Goal: Task Accomplishment & Management: Manage account settings

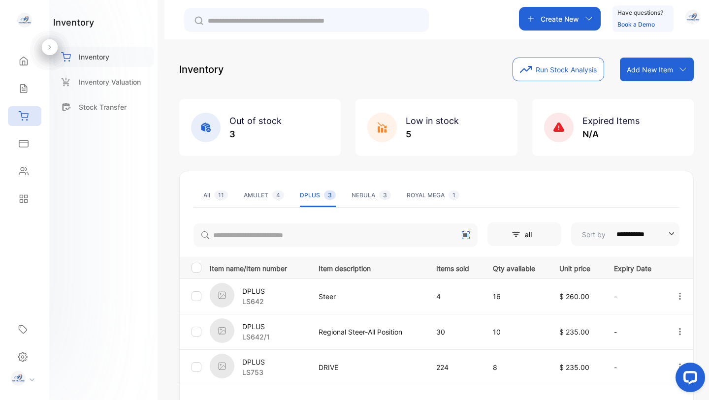
scroll to position [67, 0]
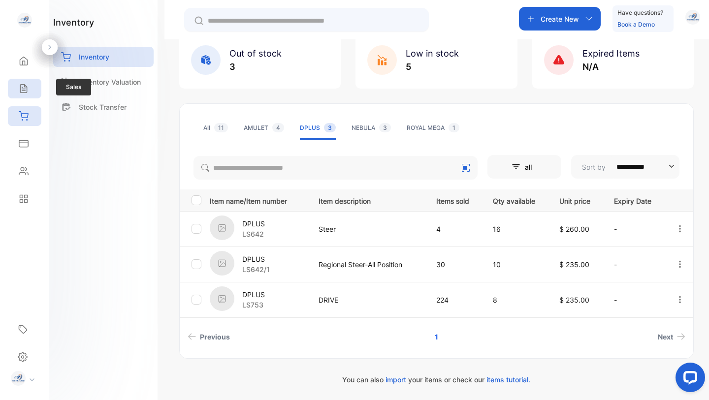
click at [22, 88] on icon at bounding box center [24, 89] width 10 height 10
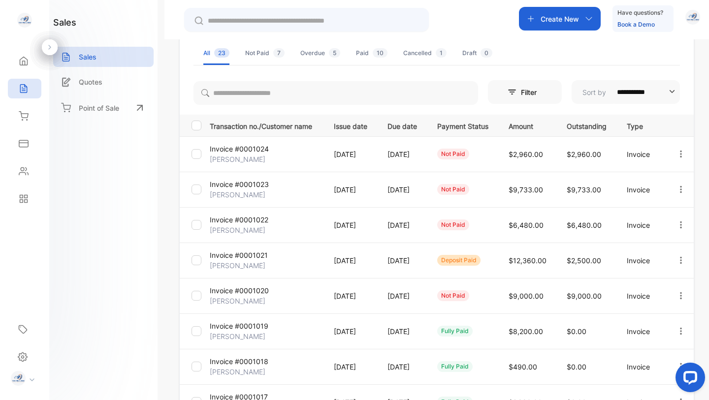
click at [241, 186] on p "Invoice #0001023" at bounding box center [239, 184] width 59 height 10
click at [243, 183] on p "Invoice #0001023" at bounding box center [239, 184] width 59 height 10
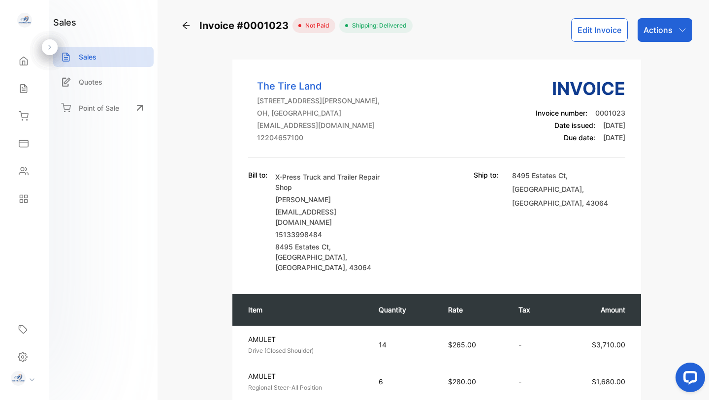
click at [604, 31] on button "Edit Invoice" at bounding box center [599, 30] width 57 height 24
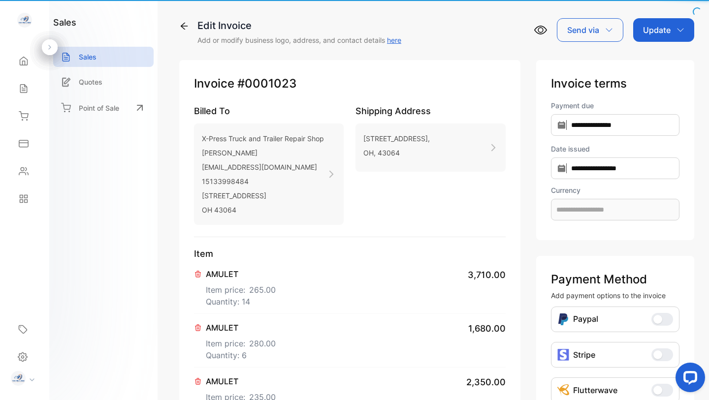
type input "**********"
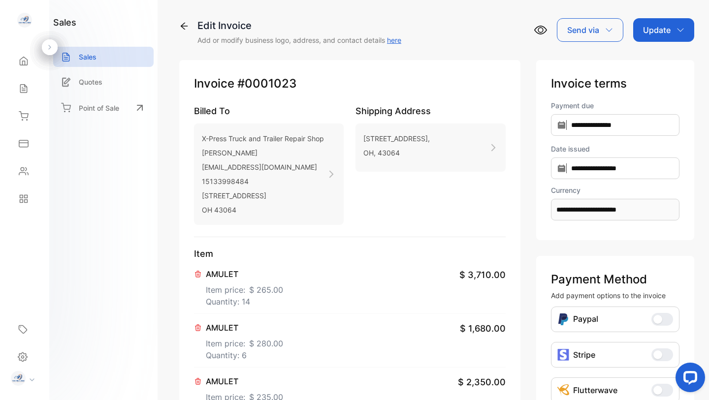
click at [677, 29] on icon "button" at bounding box center [680, 30] width 8 height 8
click at [655, 63] on div "Invoice" at bounding box center [665, 63] width 57 height 20
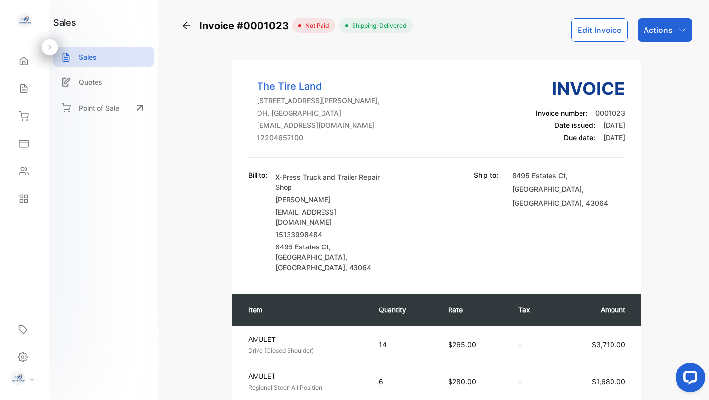
click at [674, 28] on div "Actions" at bounding box center [665, 30] width 55 height 24
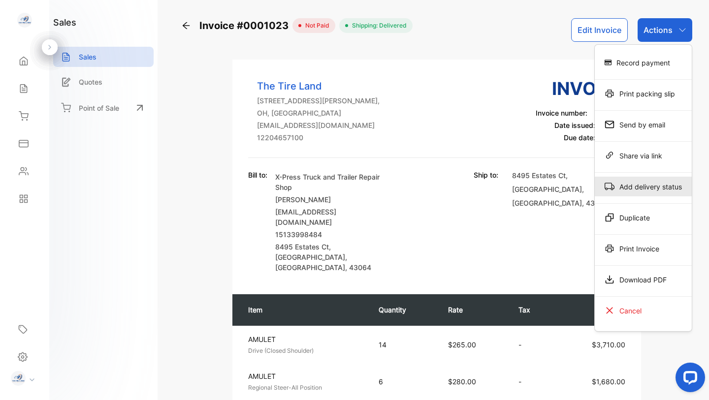
click at [645, 190] on div "Add delivery status" at bounding box center [643, 187] width 97 height 20
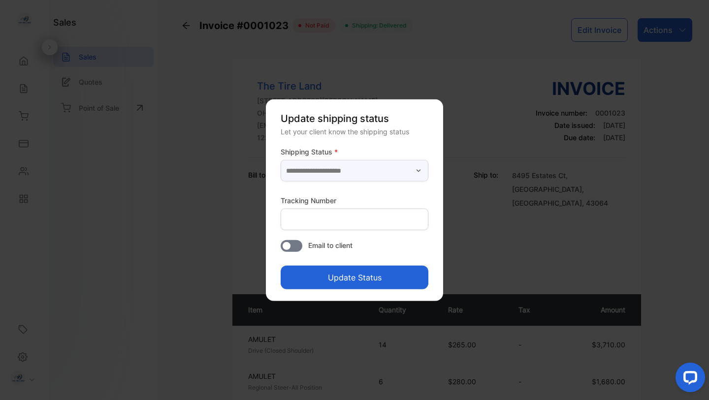
click at [389, 173] on input "text" at bounding box center [355, 171] width 148 height 22
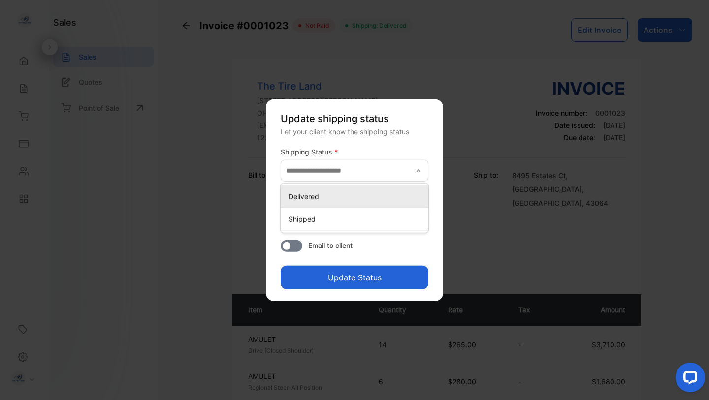
click at [361, 196] on p "Delivered" at bounding box center [356, 197] width 136 height 10
type input "*********"
click at [343, 274] on button "Update Status" at bounding box center [355, 278] width 148 height 24
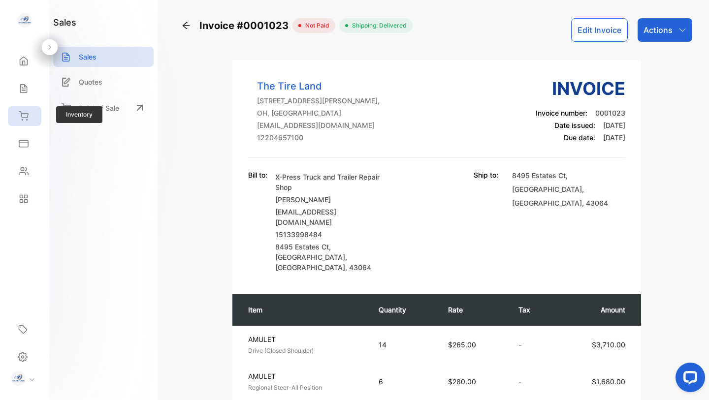
click at [23, 117] on icon at bounding box center [23, 116] width 9 height 8
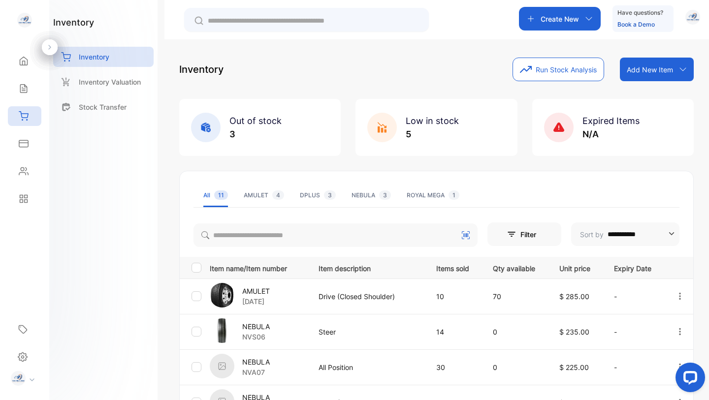
click at [424, 194] on div "ROYAL MEGA 1" at bounding box center [433, 195] width 53 height 9
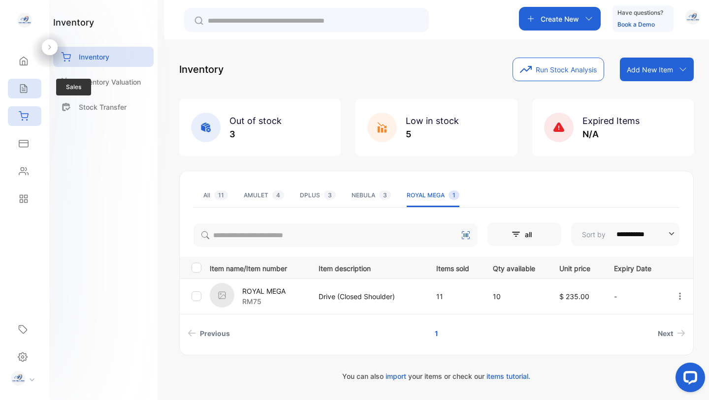
click at [28, 90] on icon at bounding box center [24, 89] width 10 height 10
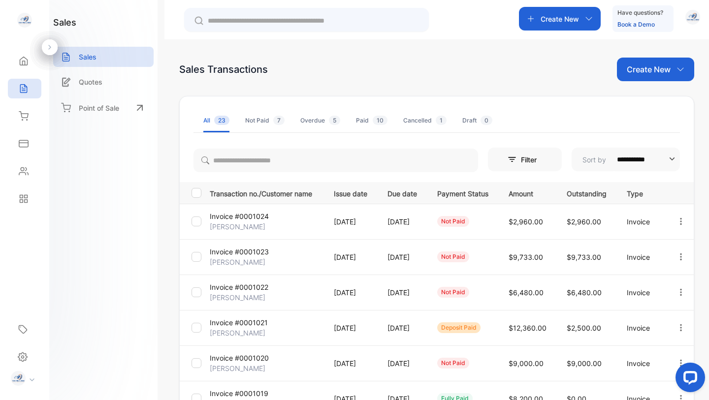
click at [416, 118] on div "Cancelled 1" at bounding box center [424, 120] width 43 height 9
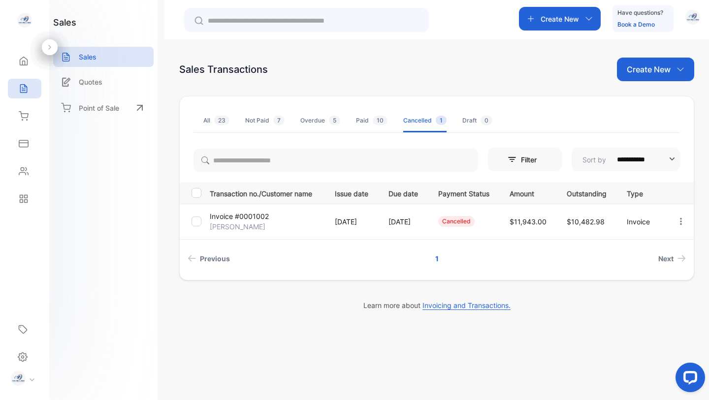
click at [682, 221] on icon "button" at bounding box center [681, 221] width 2 height 7
click at [647, 301] on span "Delete" at bounding box center [639, 306] width 24 height 12
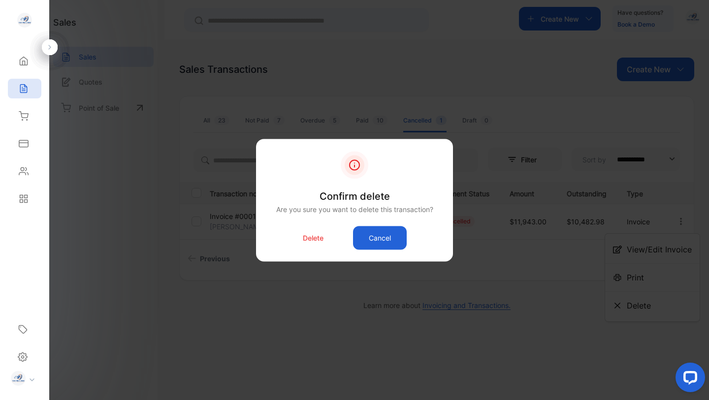
click at [391, 237] on button "Cancel" at bounding box center [380, 238] width 54 height 24
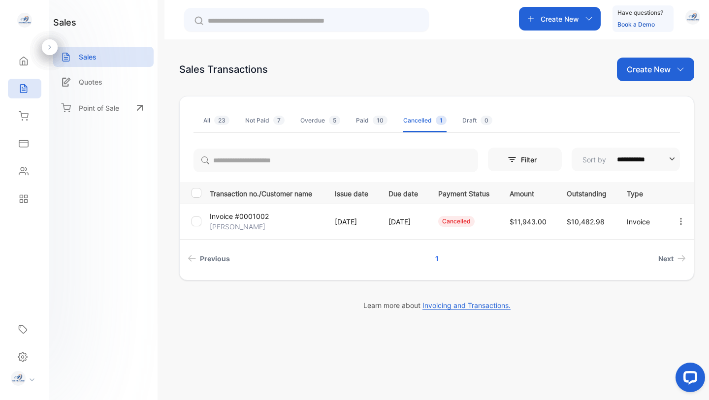
click at [685, 220] on icon "button" at bounding box center [680, 221] width 9 height 9
click at [641, 303] on span "Delete" at bounding box center [639, 306] width 24 height 12
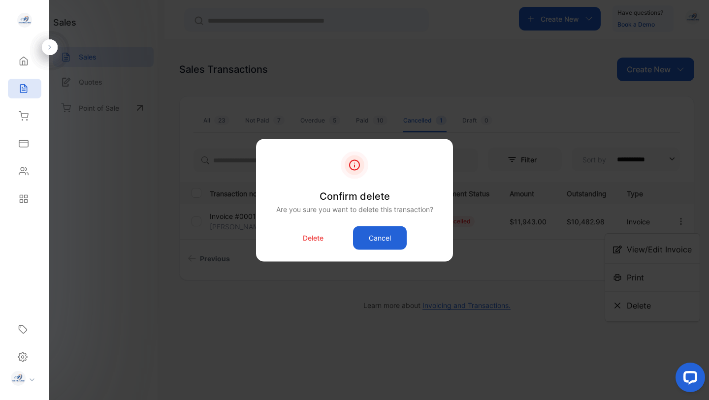
click at [311, 236] on p "Delete" at bounding box center [313, 238] width 21 height 10
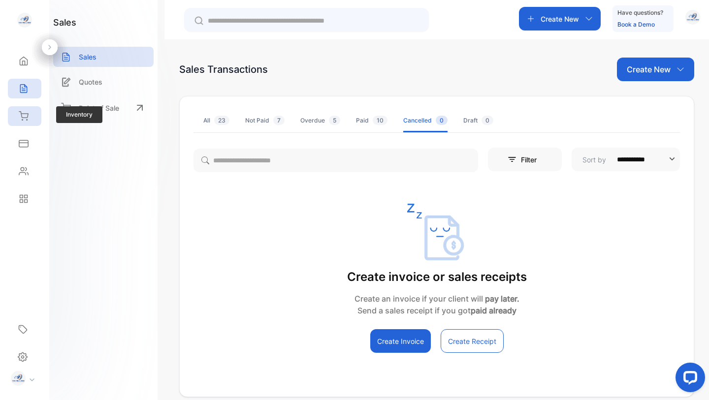
click at [14, 117] on div "Inventory" at bounding box center [24, 116] width 33 height 20
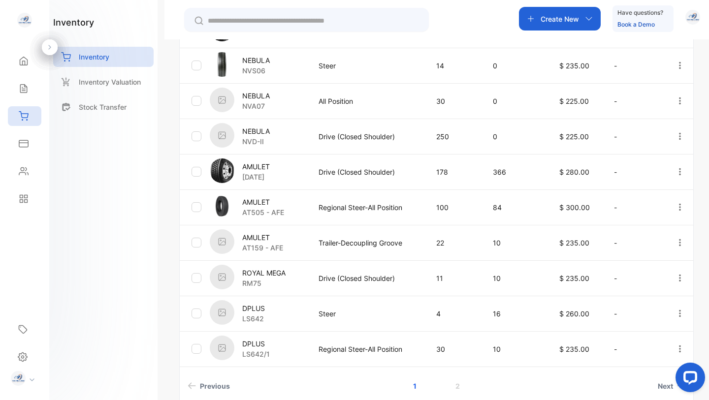
scroll to position [274, 0]
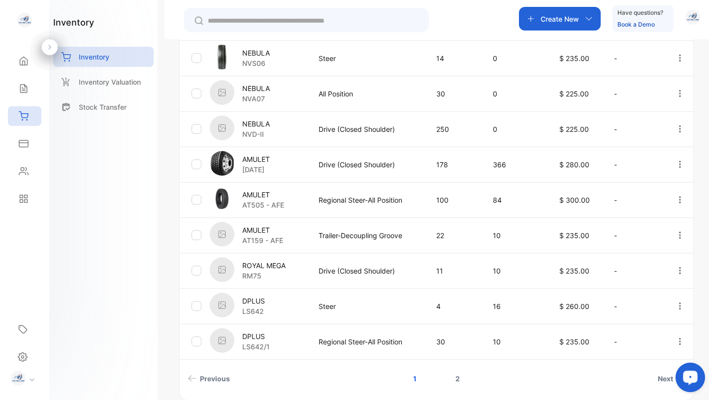
click at [454, 375] on link "2" at bounding box center [458, 379] width 28 height 18
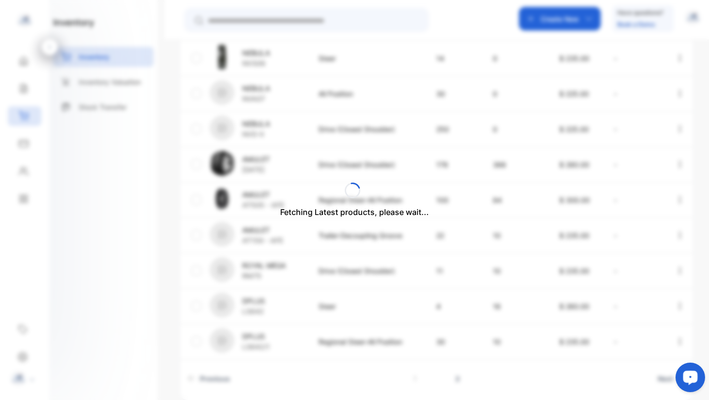
scroll to position [0, 0]
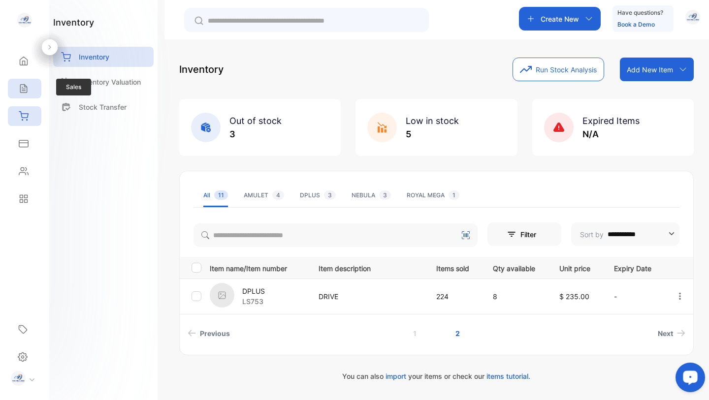
click at [23, 88] on icon at bounding box center [24, 89] width 10 height 10
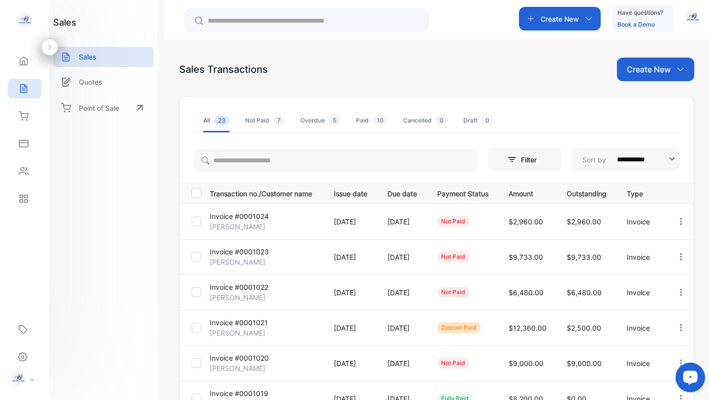
click at [239, 253] on p "Invoice #0001023" at bounding box center [239, 252] width 59 height 10
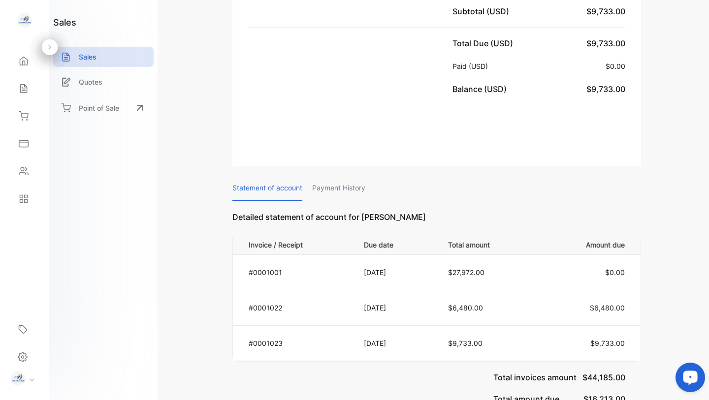
scroll to position [555, 0]
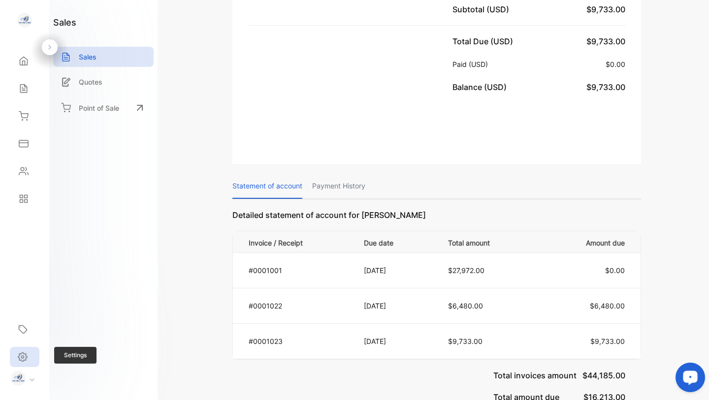
click at [25, 354] on icon at bounding box center [23, 357] width 10 height 10
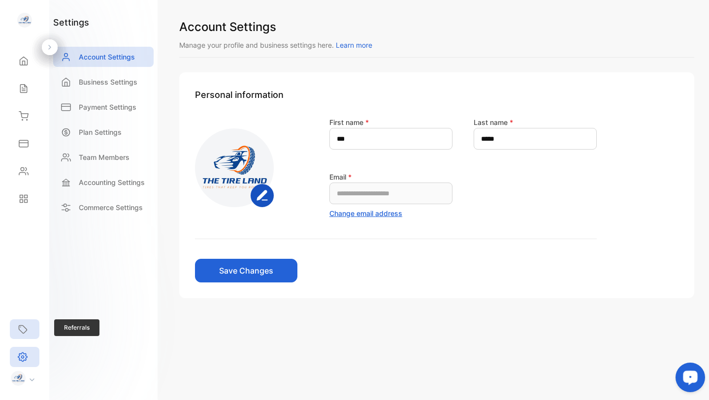
click at [26, 329] on icon at bounding box center [23, 330] width 8 height 8
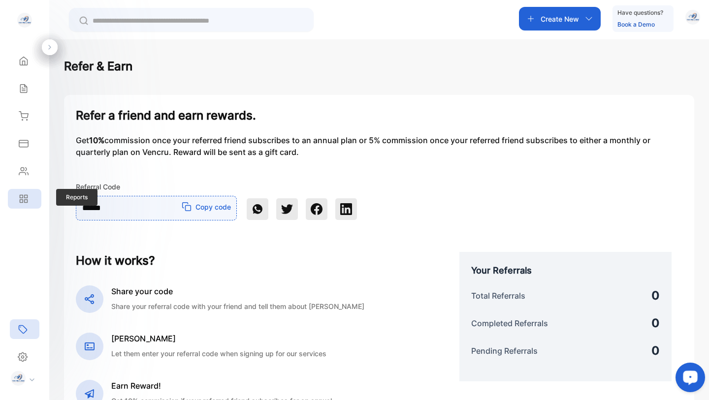
click at [22, 200] on icon at bounding box center [21, 201] width 3 height 3
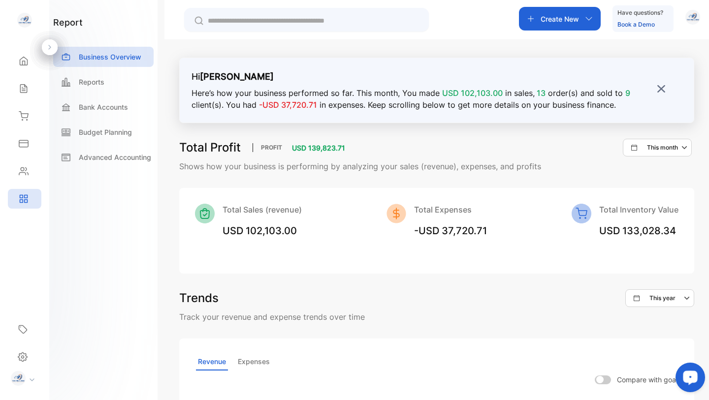
click at [403, 250] on div "Total Sales (revenue) USD 102,103.00 Total Expenses -USD 37,720.71 Total Invent…" at bounding box center [436, 231] width 515 height 86
click at [659, 299] on p "This year" at bounding box center [662, 298] width 26 height 9
click at [464, 290] on div "Trends This year This year This month This week Custom" at bounding box center [436, 298] width 515 height 18
click at [106, 87] on div "Reports" at bounding box center [103, 82] width 100 height 20
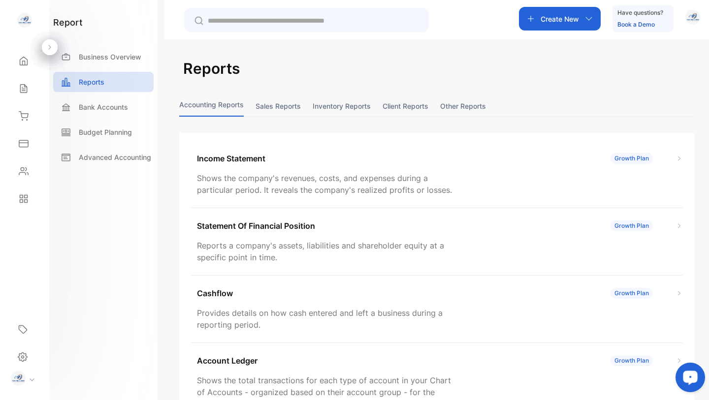
click at [273, 104] on button "Sales reports" at bounding box center [278, 106] width 45 height 21
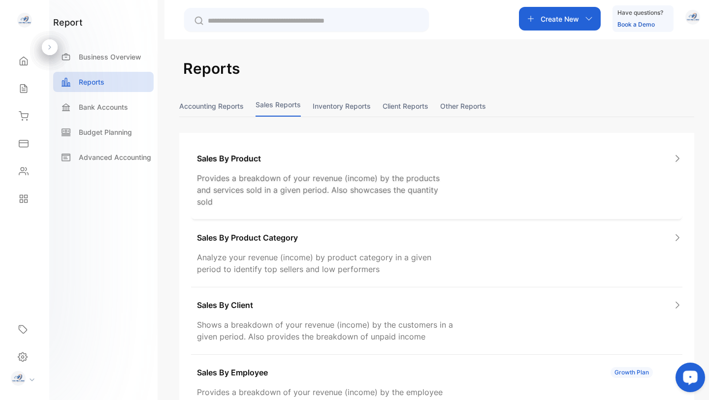
click at [256, 160] on p "Sales By Product" at bounding box center [229, 159] width 64 height 12
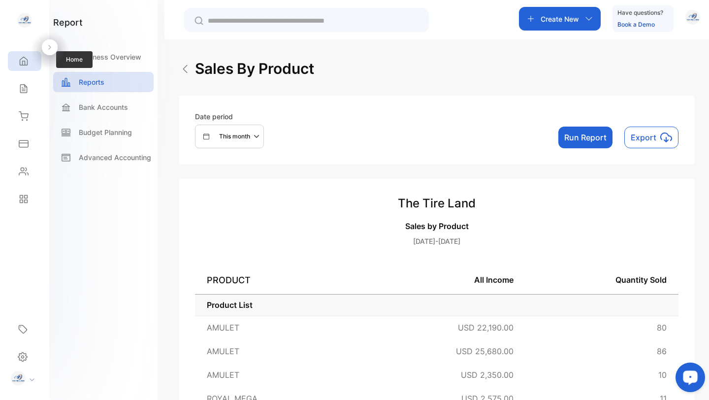
click at [24, 64] on icon at bounding box center [24, 61] width 10 height 10
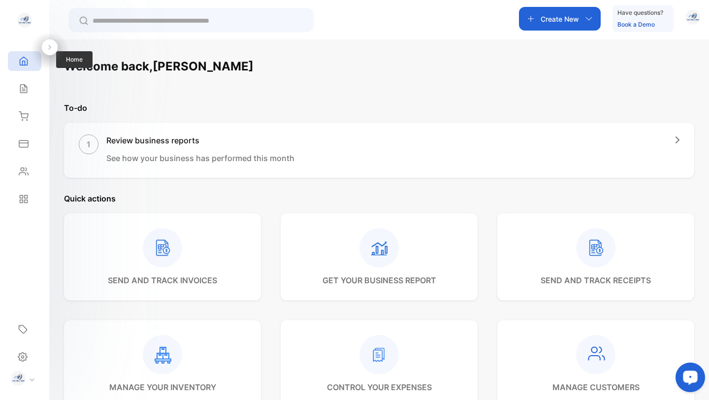
click at [24, 62] on icon at bounding box center [24, 61] width 10 height 10
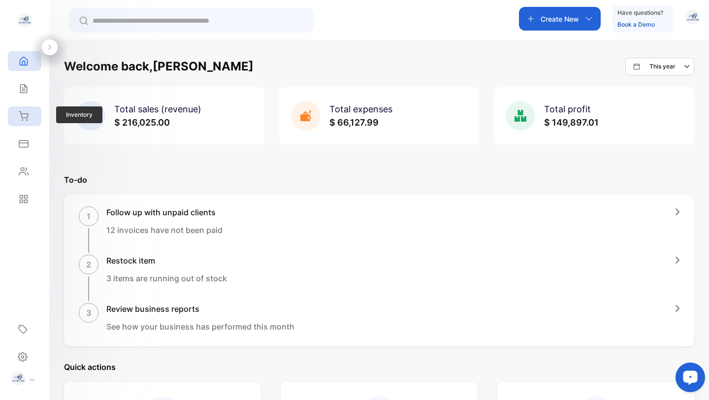
click at [27, 119] on icon at bounding box center [23, 116] width 9 height 8
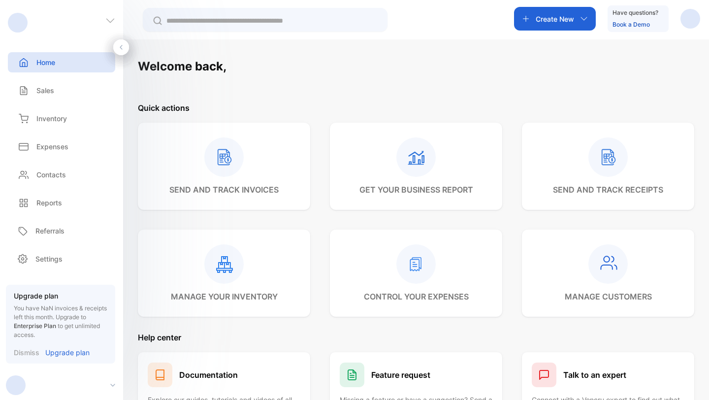
click at [551, 32] on div "Create New Have questions? Book a Demo" at bounding box center [416, 19] width 586 height 39
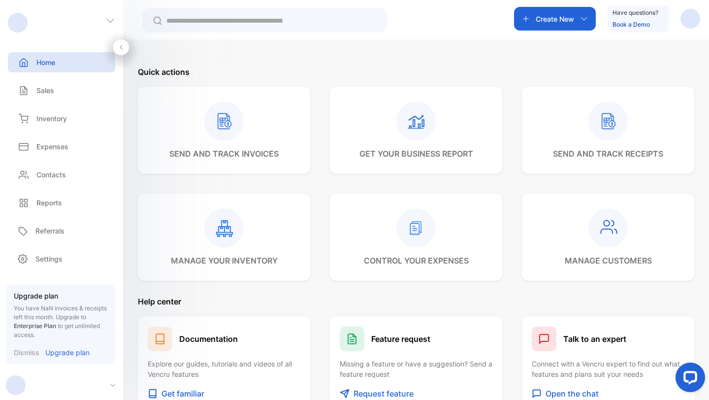
scroll to position [40, 0]
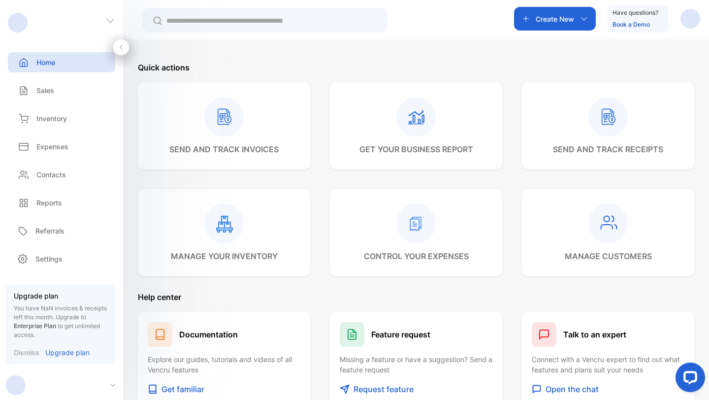
click at [229, 214] on rect at bounding box center [223, 223] width 39 height 39
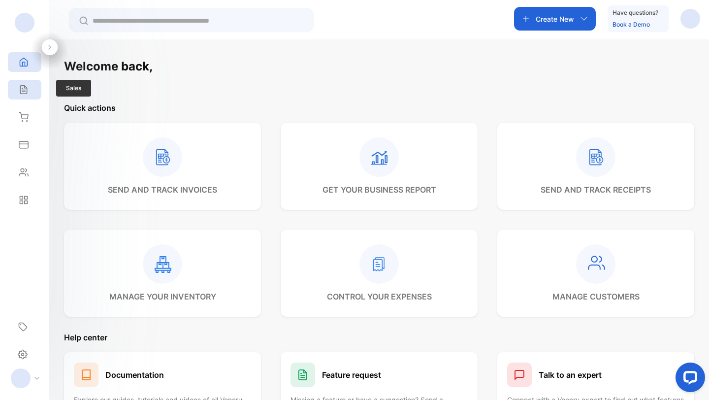
click at [28, 88] on icon at bounding box center [24, 90] width 10 height 10
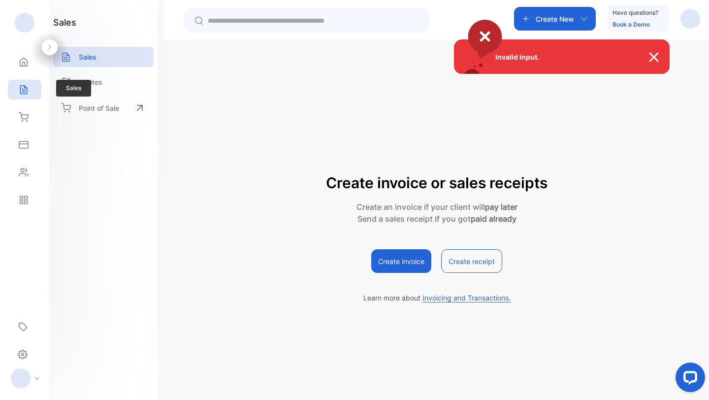
click at [28, 88] on div "Invalid input." at bounding box center [354, 200] width 709 height 400
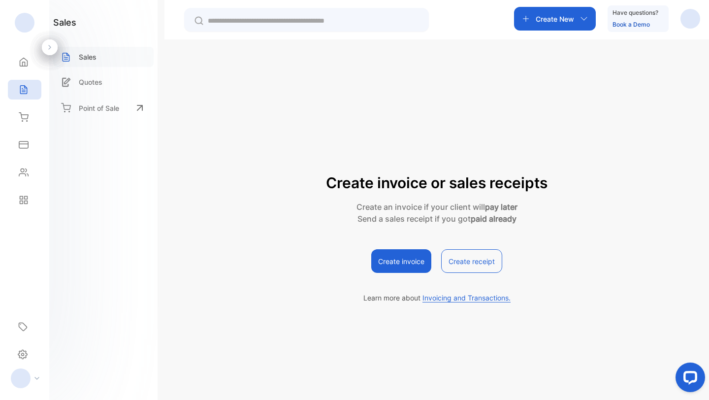
click at [77, 58] on div "Sales" at bounding box center [103, 57] width 100 height 20
click at [26, 24] on div at bounding box center [25, 23] width 20 height 20
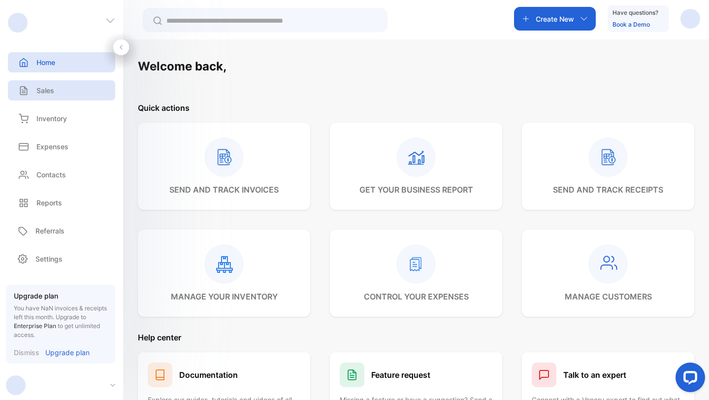
click at [48, 92] on p "Sales" at bounding box center [45, 90] width 18 height 10
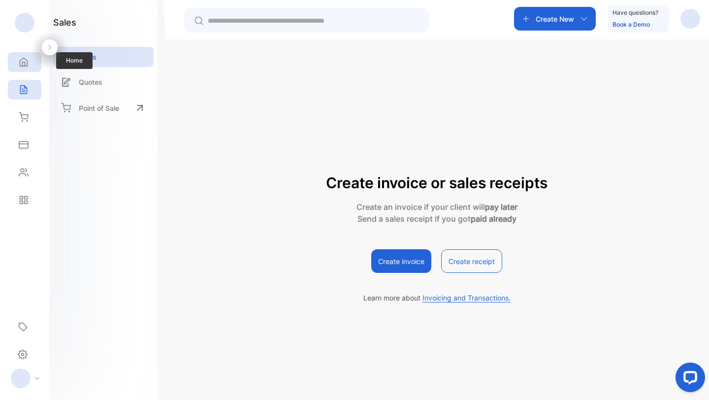
click at [20, 67] on div "Home" at bounding box center [24, 62] width 33 height 20
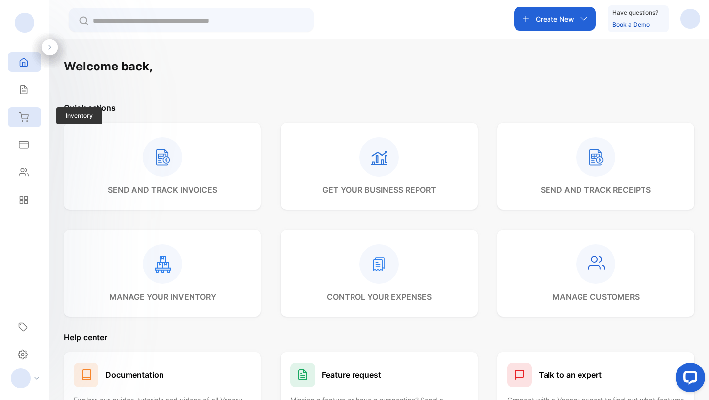
click at [27, 120] on icon at bounding box center [23, 117] width 9 height 8
